Goal: Task Accomplishment & Management: Manage account settings

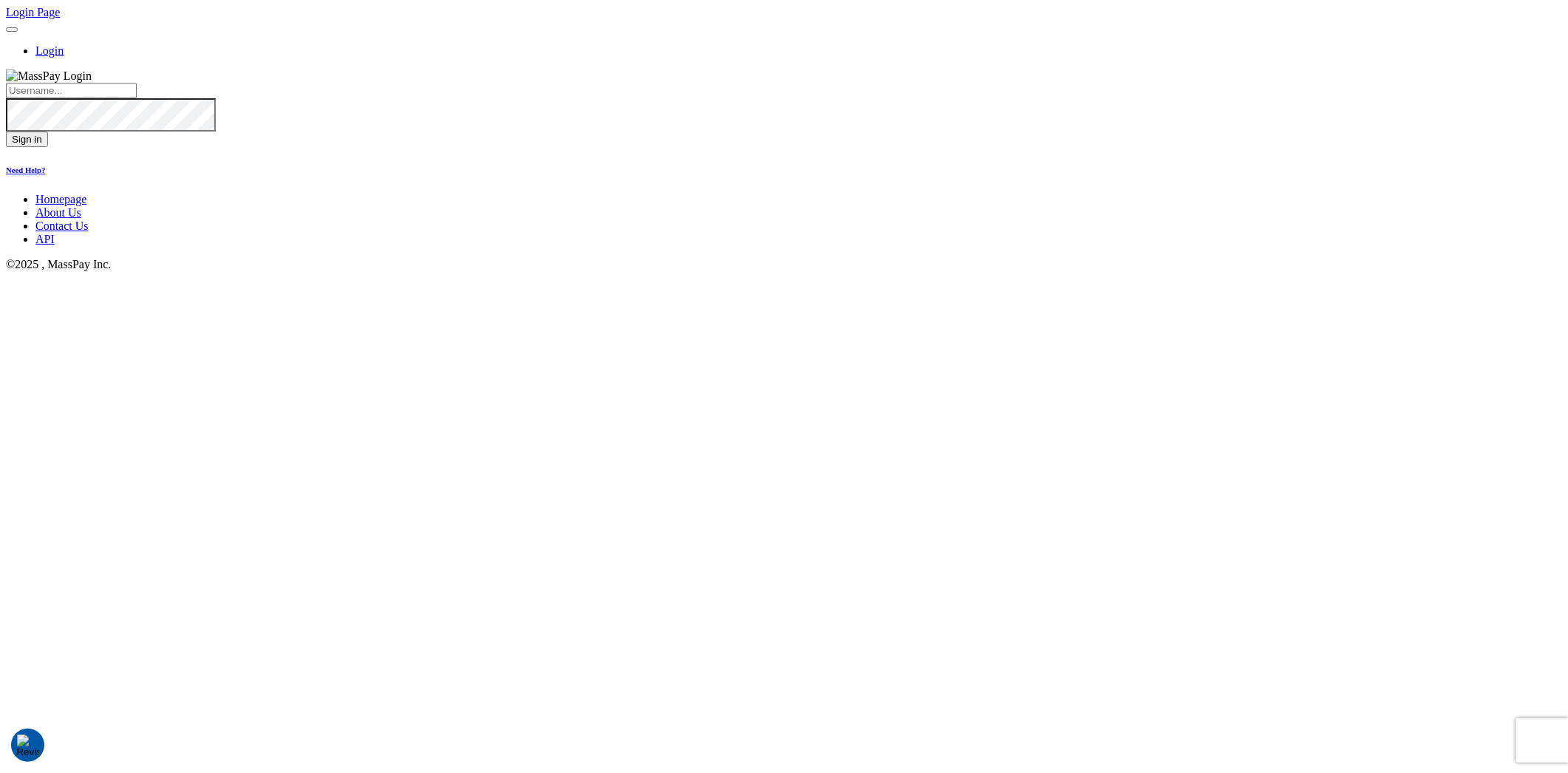
type input "Marcopolo"
click at [48, 147] on button "Sign in" at bounding box center [27, 139] width 42 height 15
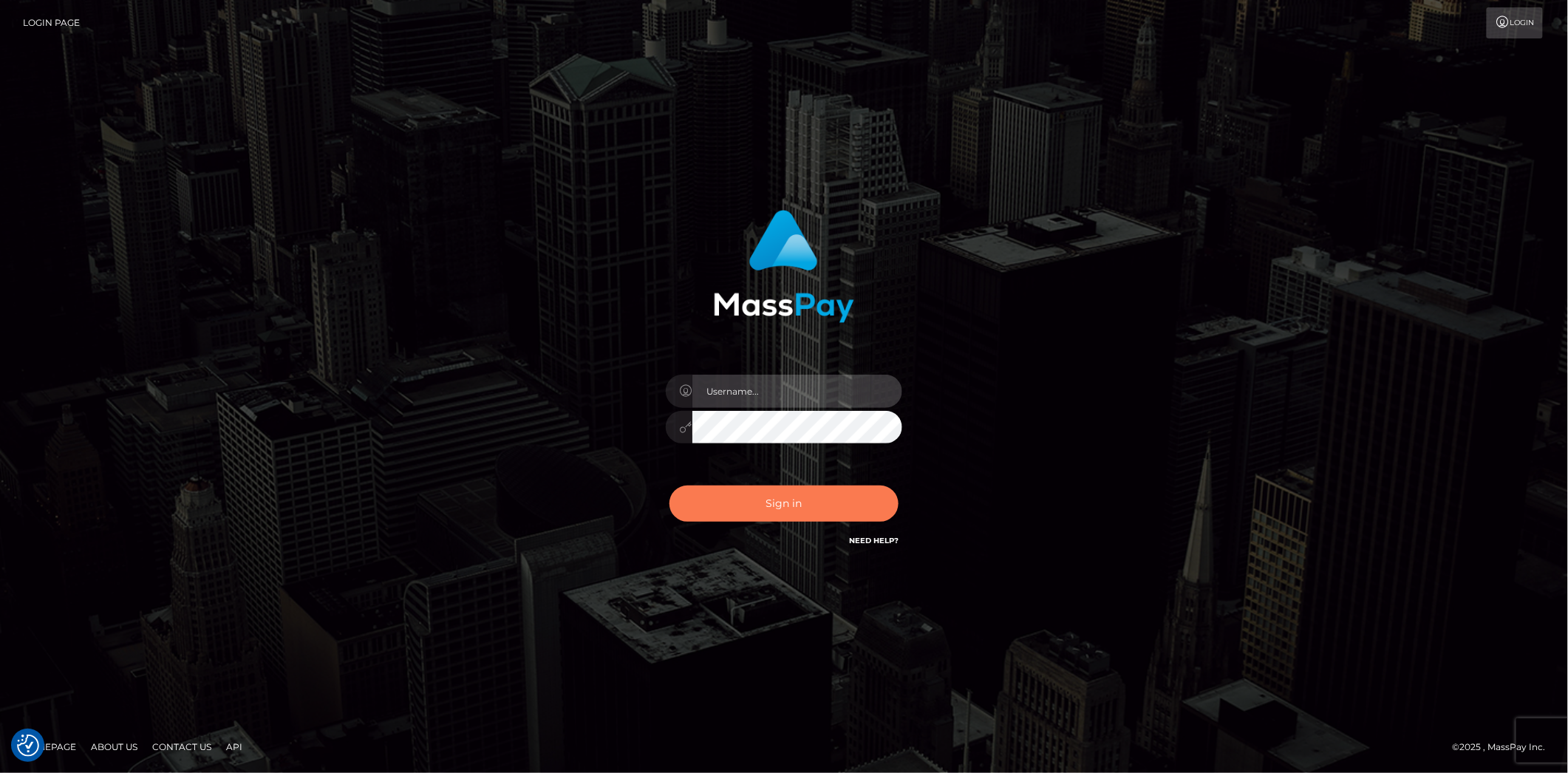
type input "Marcopolo"
click at [826, 503] on button "Sign in" at bounding box center [784, 503] width 229 height 37
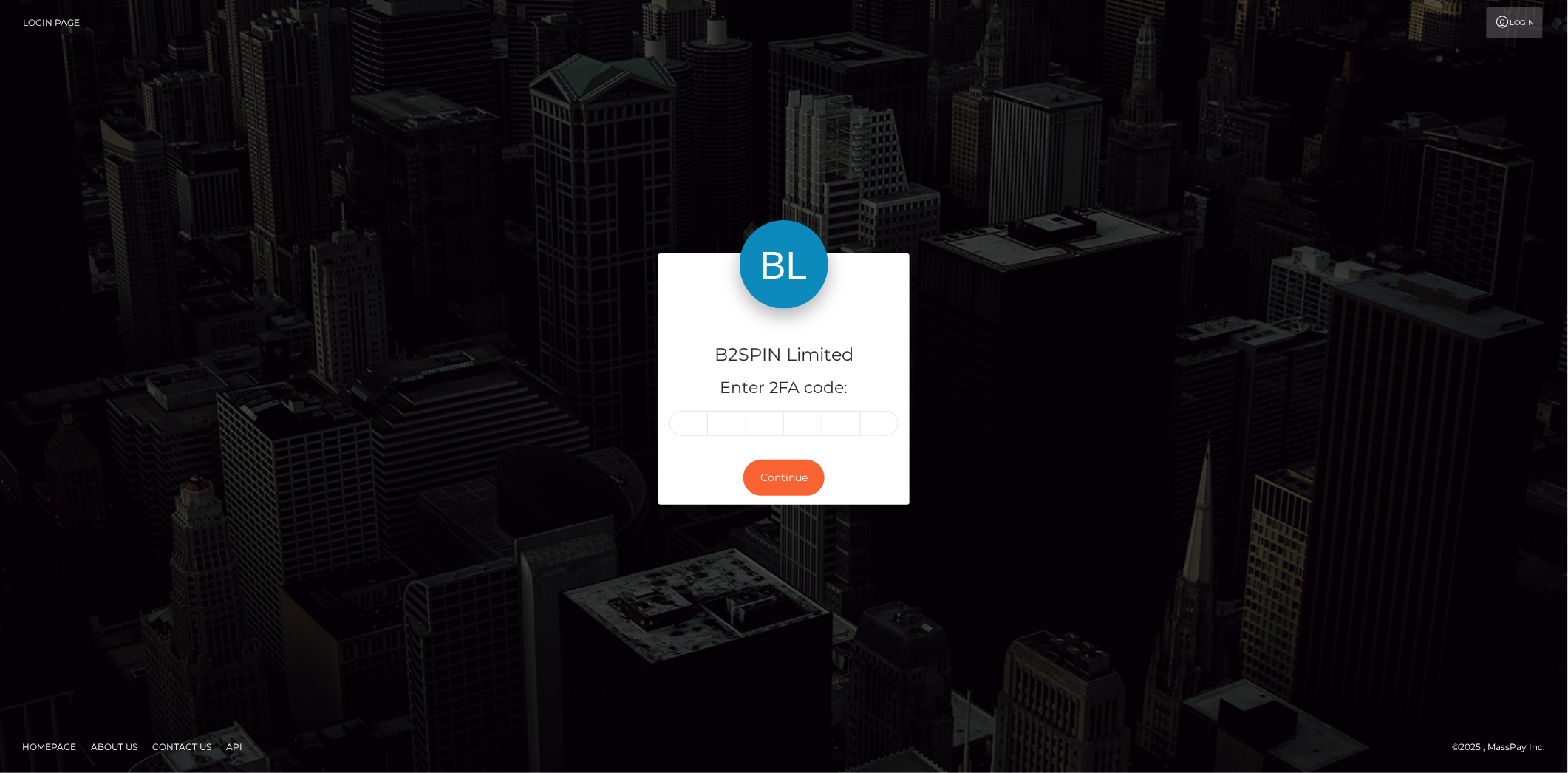
type input "7"
type input "4"
type input "5"
type input "7"
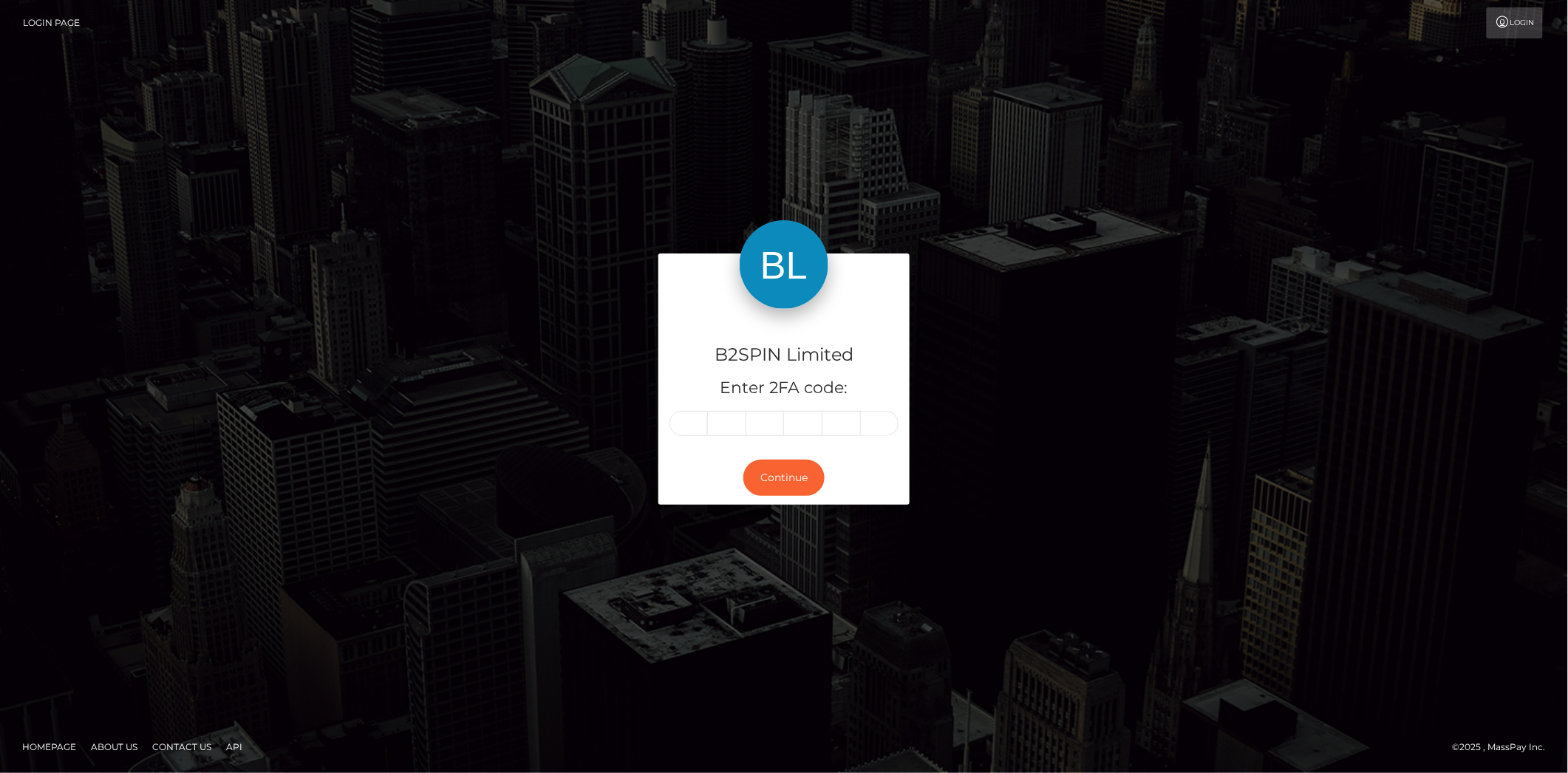
type input "1"
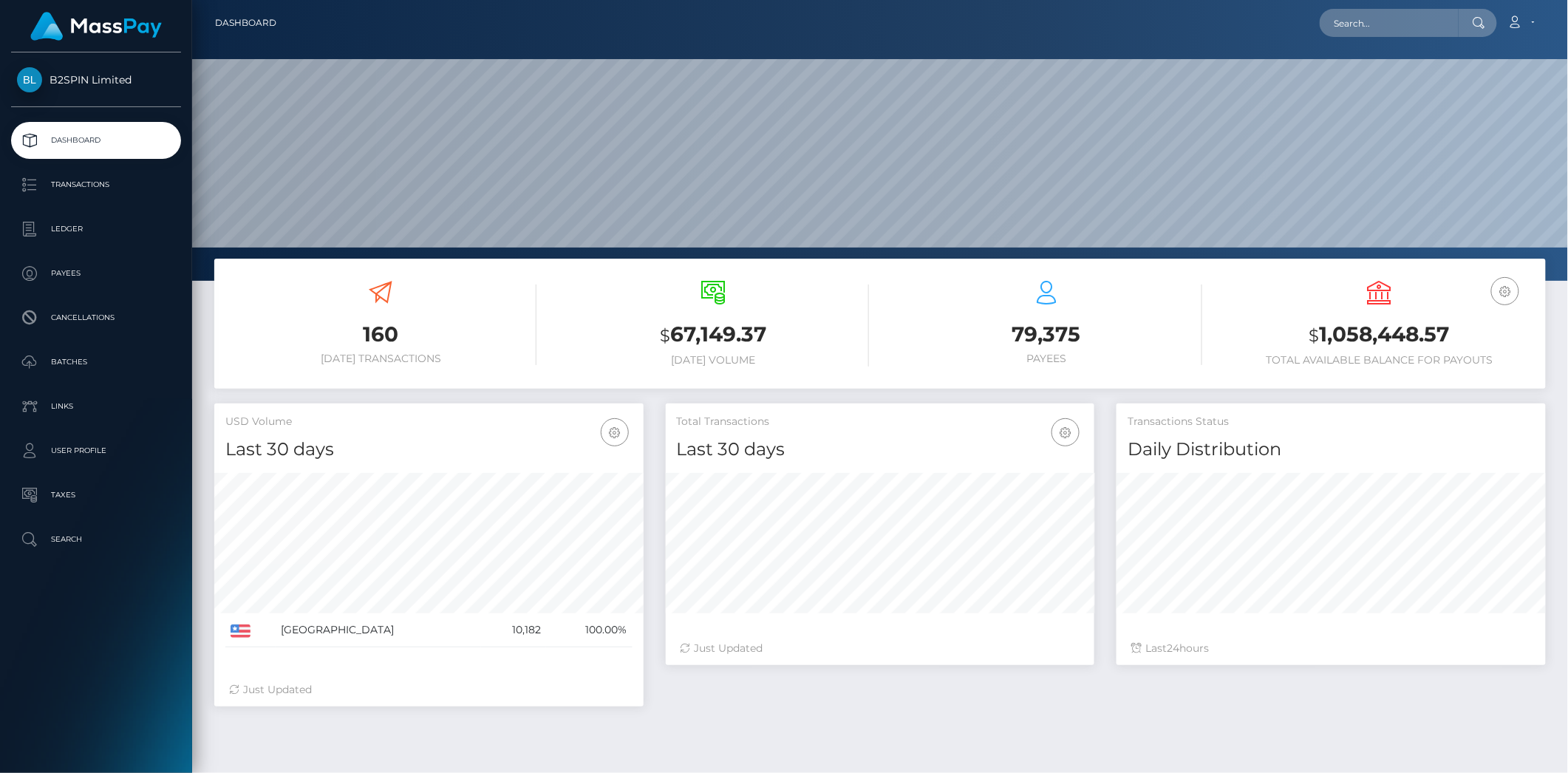
scroll to position [261, 429]
drag, startPoint x: 1320, startPoint y: 330, endPoint x: 1450, endPoint y: 343, distance: 130.6
click at [1450, 343] on h3 "$ 1,058,448.57" at bounding box center [1380, 335] width 311 height 30
copy h3 "1,058,448.57"
